Goal: Navigation & Orientation: Find specific page/section

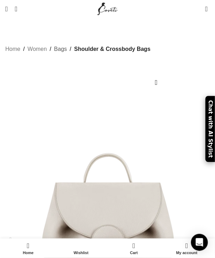
click at [56, 44] on link "Bags" at bounding box center [60, 48] width 13 height 9
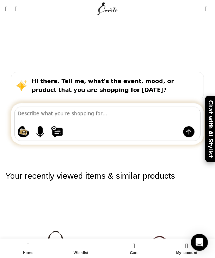
click at [36, 72] on div "Hi there. Tell me, what's the event, mood, or product that you are shopping for…" at bounding box center [107, 85] width 193 height 27
click at [8, 10] on span "Open mobile menu" at bounding box center [6, 8] width 2 height 7
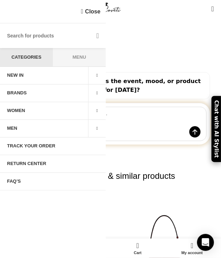
click at [24, 94] on span "BRANDS" at bounding box center [17, 93] width 20 height 6
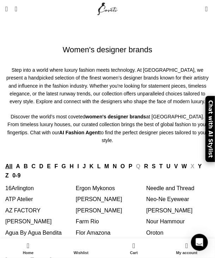
click at [82, 189] on link "Ergon Mykonos" at bounding box center [95, 188] width 39 height 6
